Goal: Check status: Check status

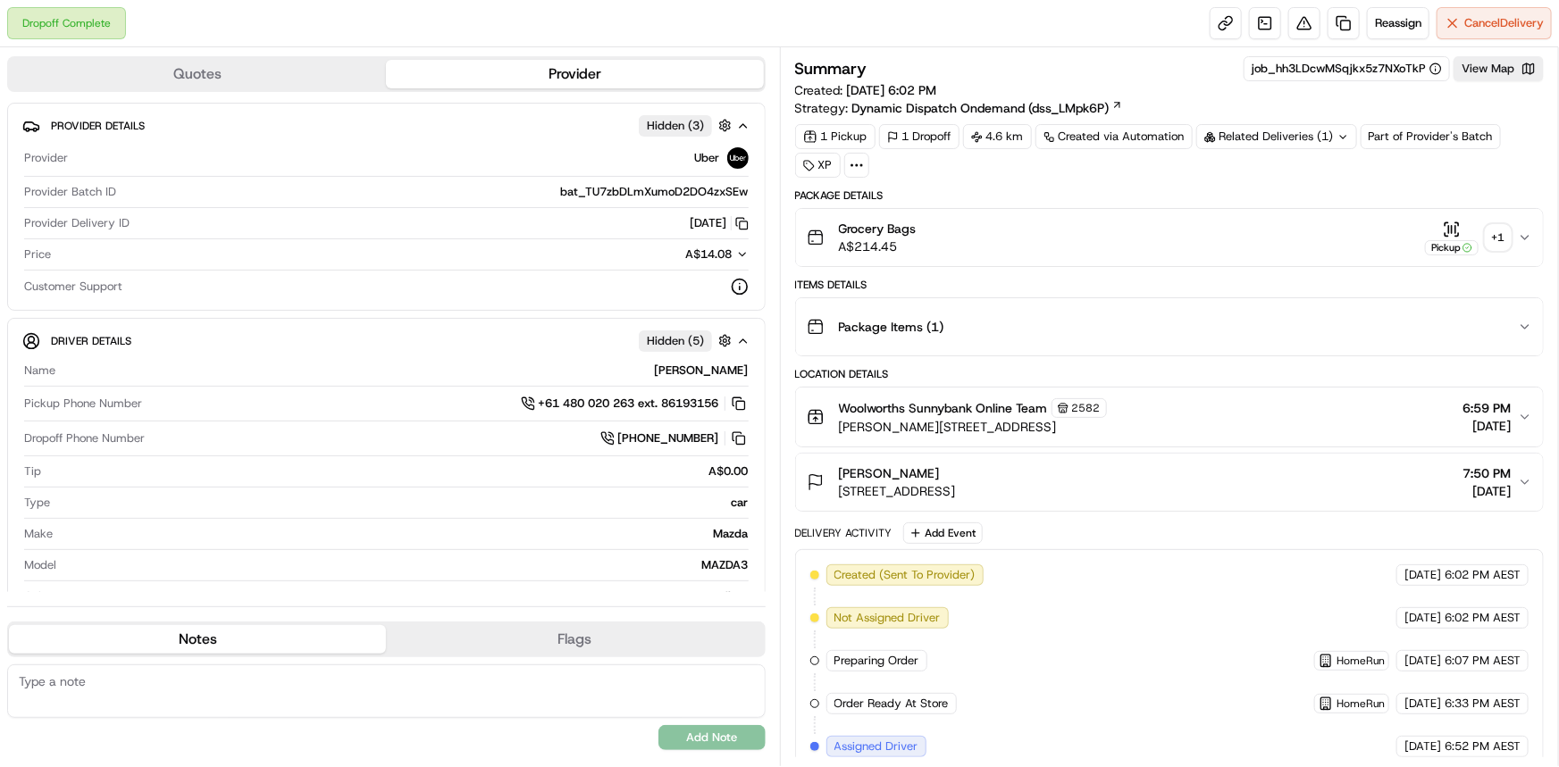
click at [1499, 241] on div "+ 1" at bounding box center [1497, 237] width 25 height 25
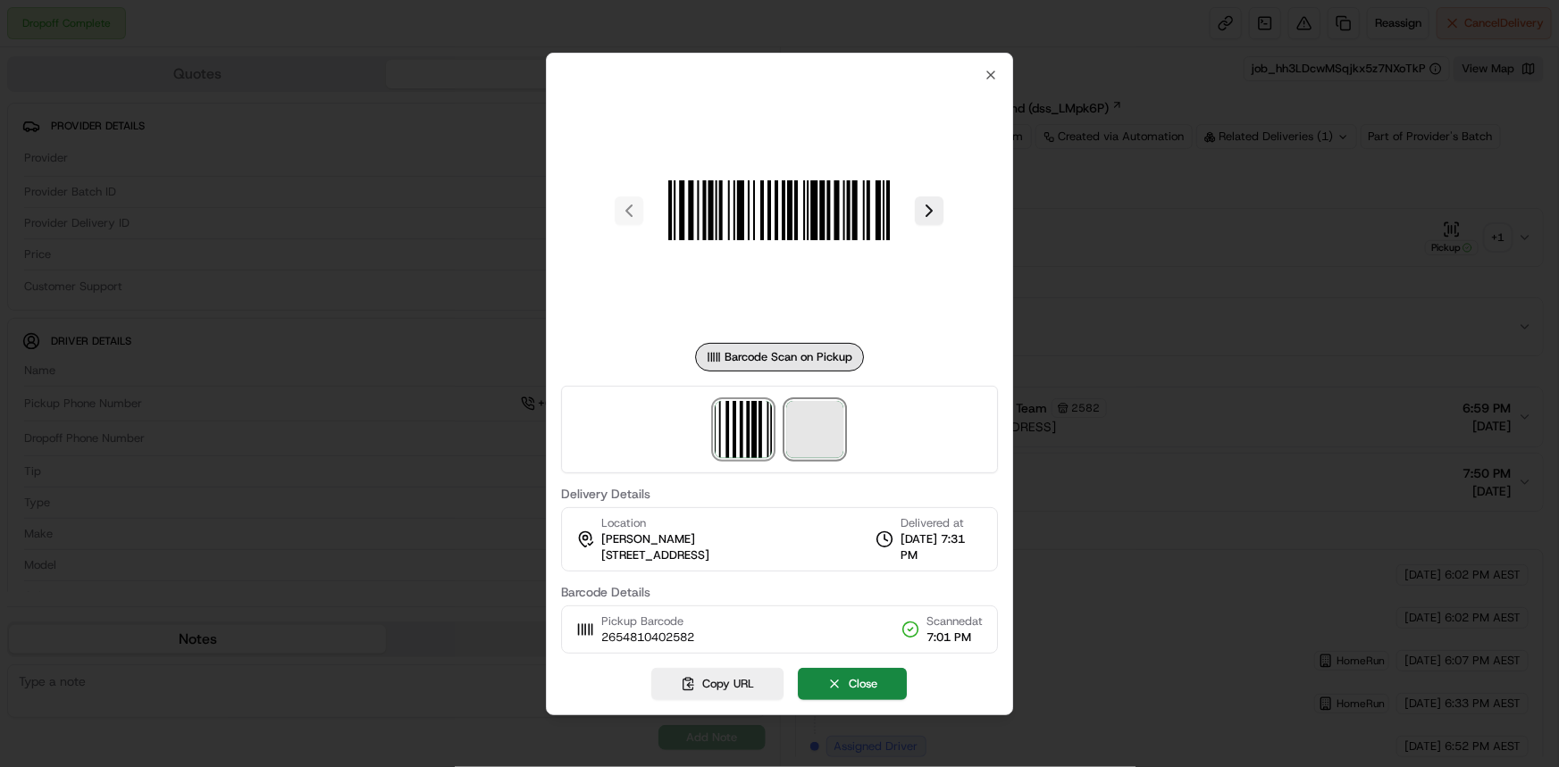
click at [809, 415] on span at bounding box center [815, 429] width 57 height 57
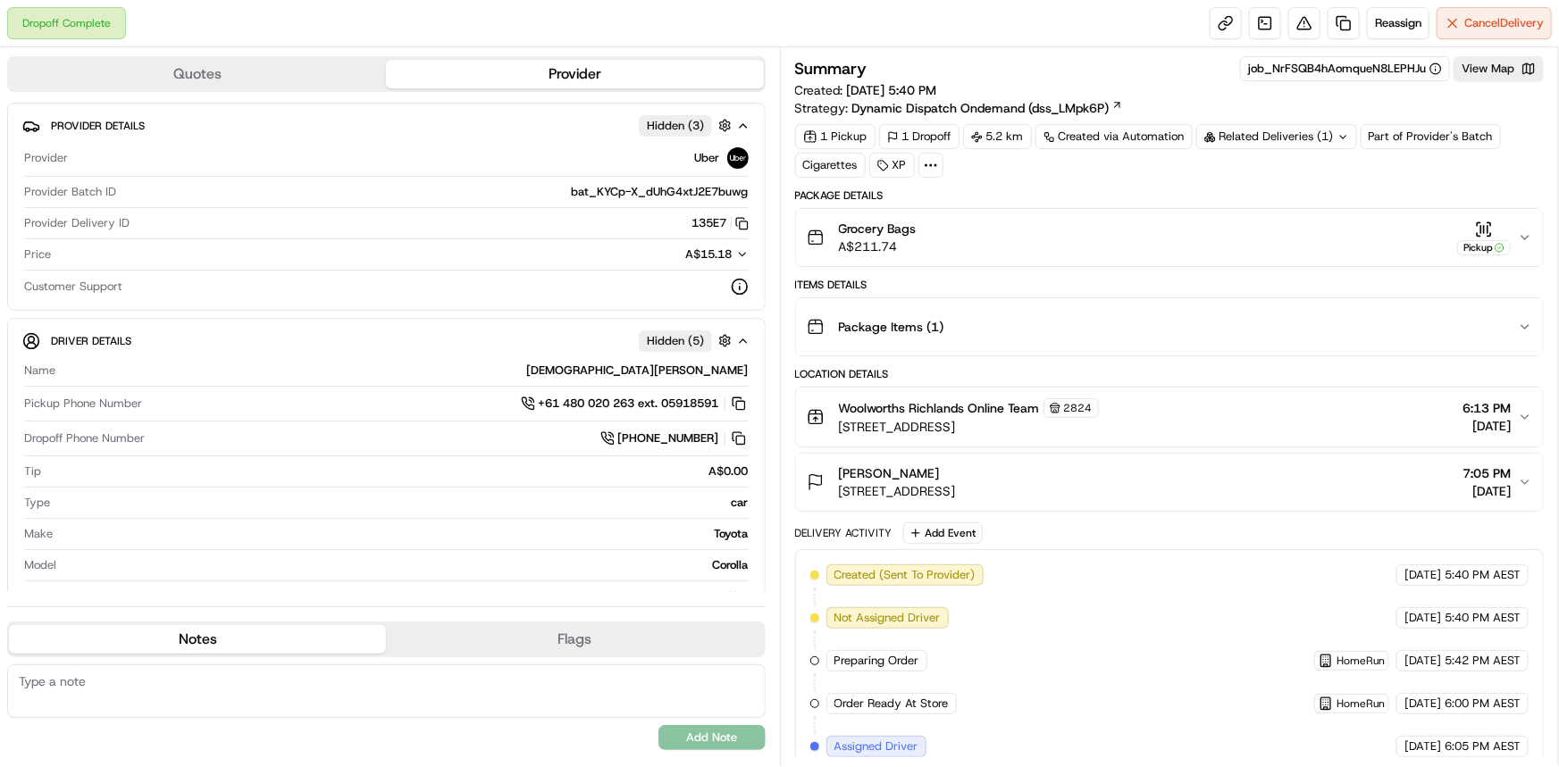
click at [1346, 139] on icon at bounding box center [1343, 137] width 12 height 12
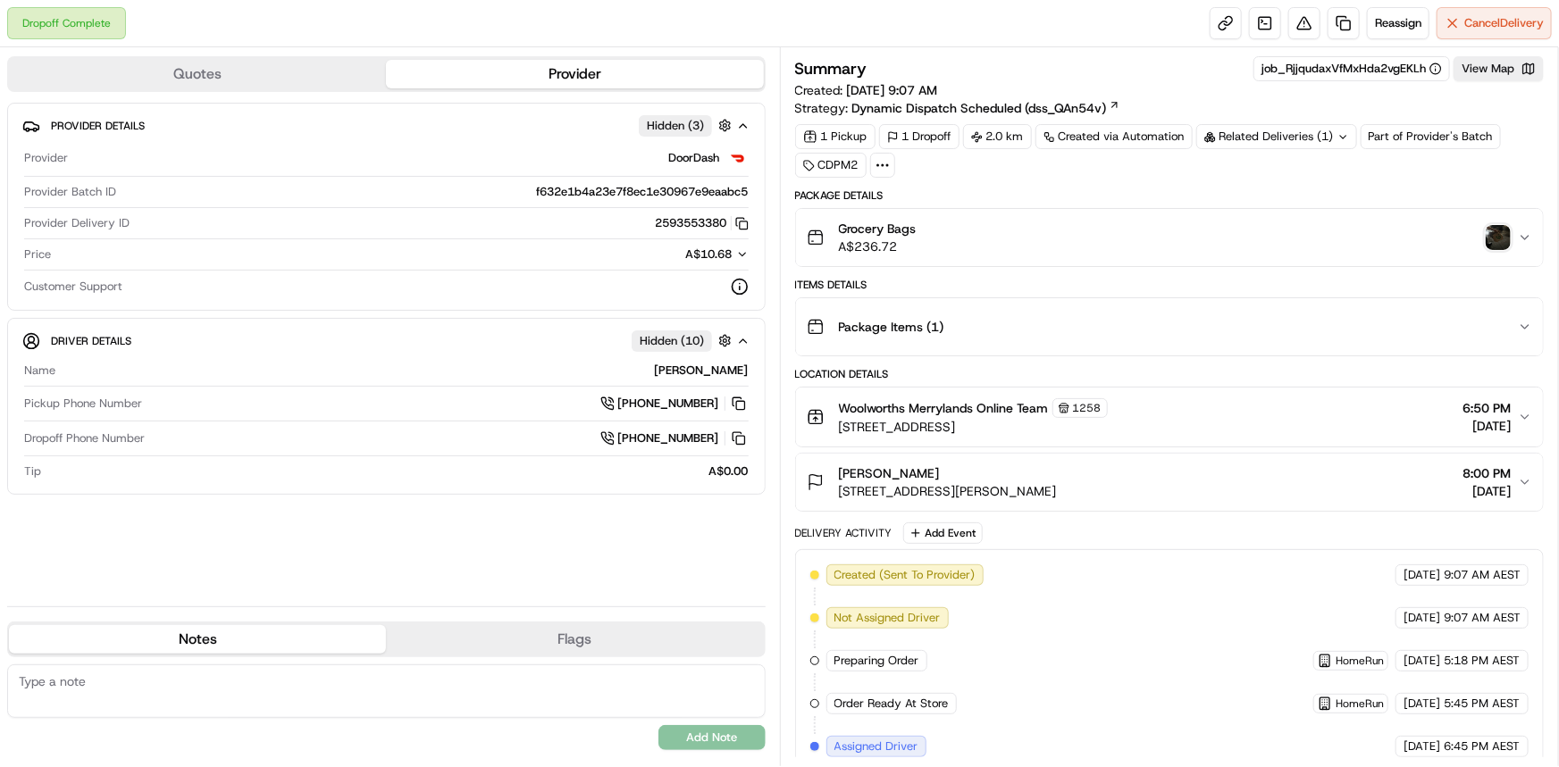
click at [1503, 238] on img "button" at bounding box center [1497, 237] width 25 height 25
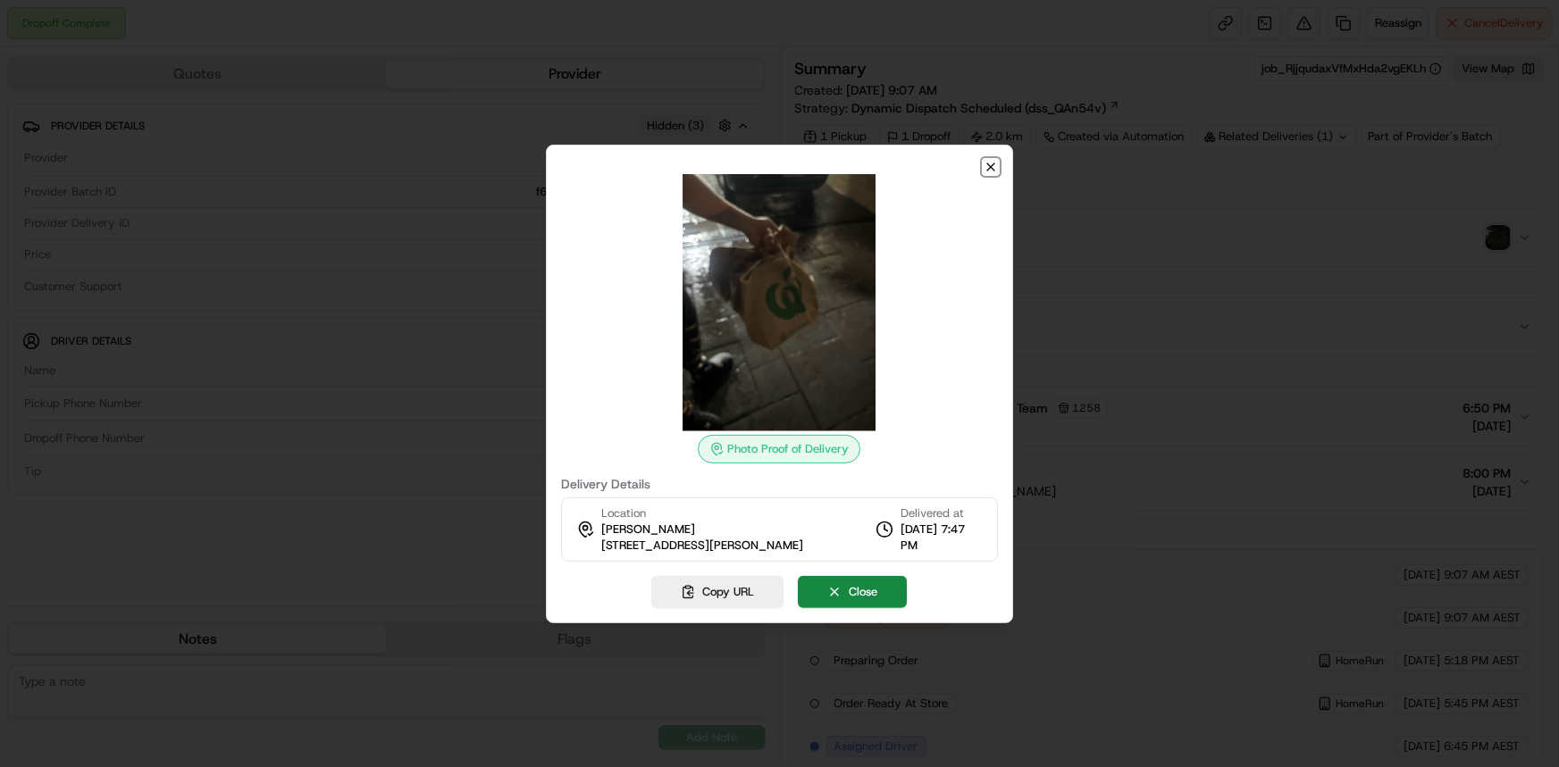
click at [985, 168] on icon "button" at bounding box center [990, 167] width 14 height 14
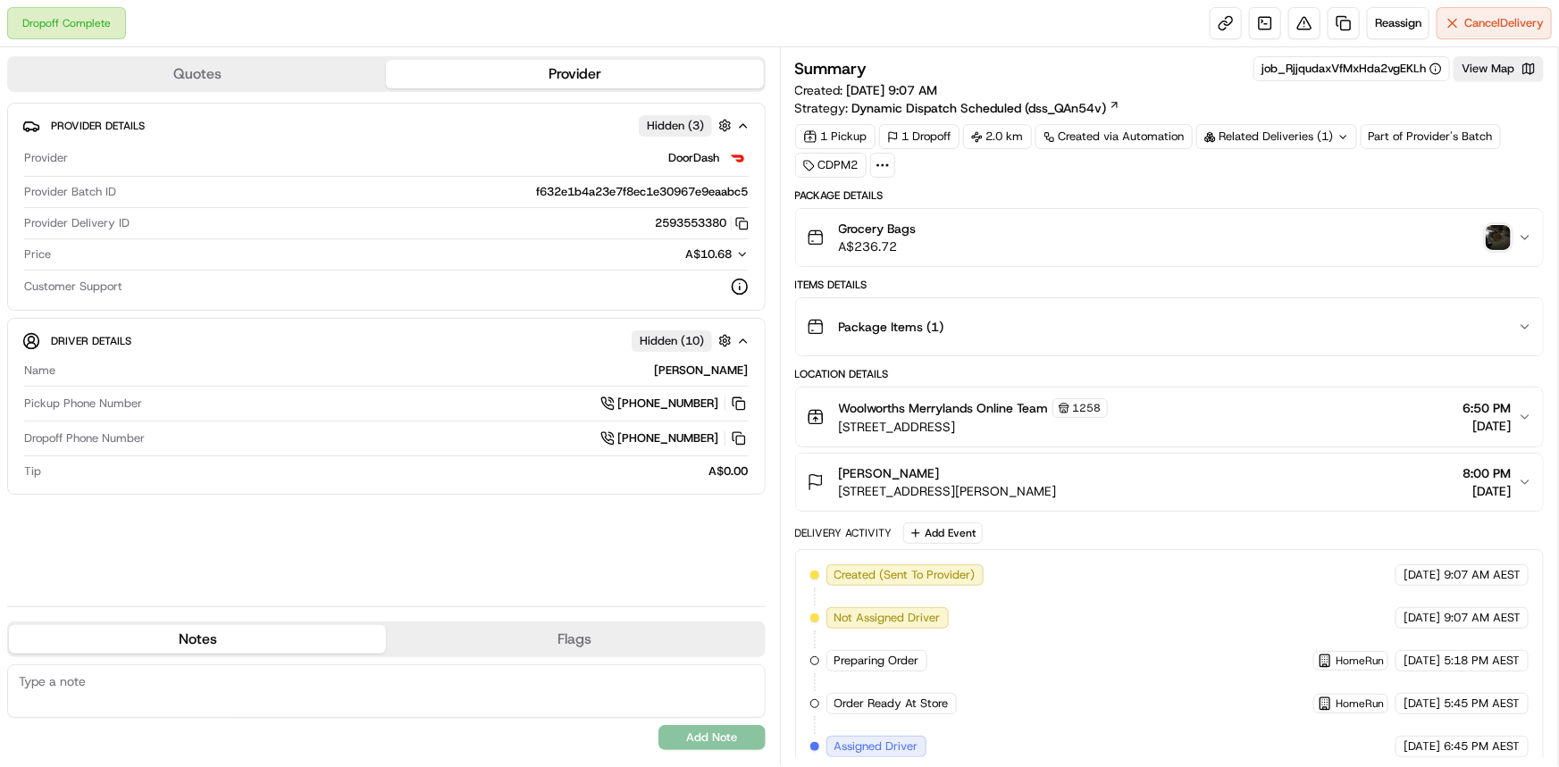
click at [1337, 133] on icon at bounding box center [1343, 137] width 12 height 12
